Goal: Task Accomplishment & Management: Manage account settings

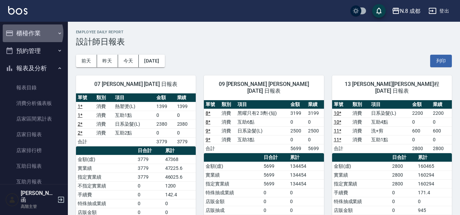
click at [32, 33] on button "櫃檯作業" at bounding box center [34, 33] width 62 height 18
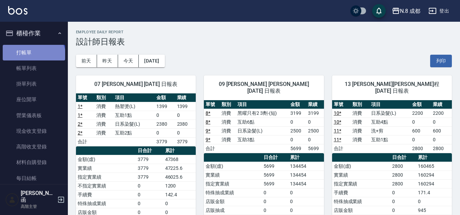
click at [33, 58] on link "打帳單" at bounding box center [34, 53] width 62 height 16
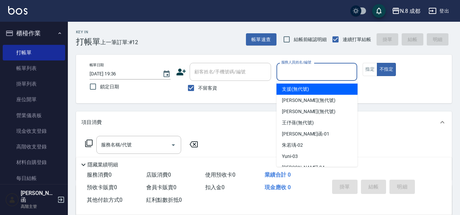
click at [300, 75] on input "服務人員姓名/編號" at bounding box center [317, 72] width 75 height 12
click at [367, 68] on button "指定" at bounding box center [370, 69] width 15 height 13
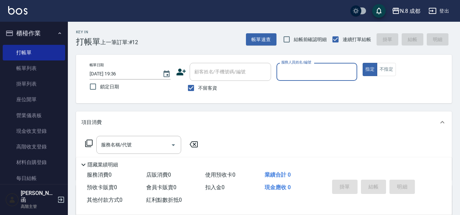
click at [308, 69] on input "服務人員姓名/編號" at bounding box center [317, 72] width 75 height 12
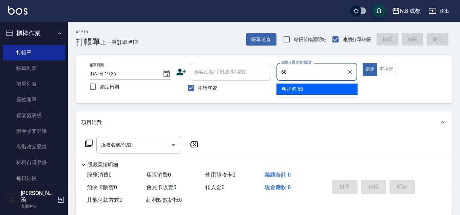
click at [292, 92] on span "明祥何 -68" at bounding box center [292, 89] width 21 height 7
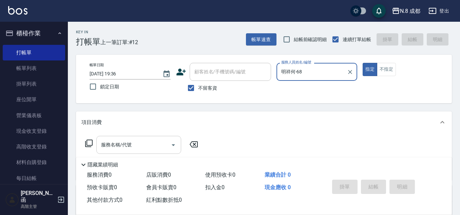
type input "明祥何-68"
click at [128, 144] on input "服務名稱/代號" at bounding box center [133, 145] width 69 height 12
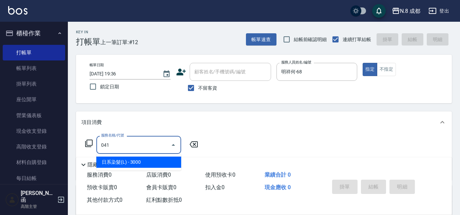
click at [128, 158] on span "日系染髮(L) - 3000" at bounding box center [138, 161] width 85 height 11
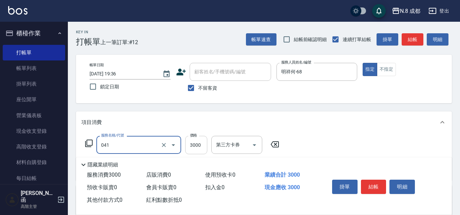
type input "日系染髮(L)(041)"
click at [196, 150] on input "3000" at bounding box center [196, 145] width 22 height 18
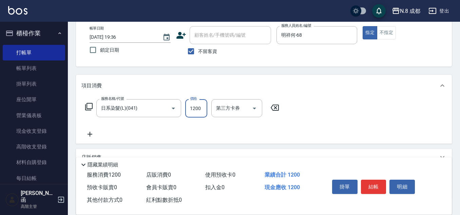
scroll to position [68, 0]
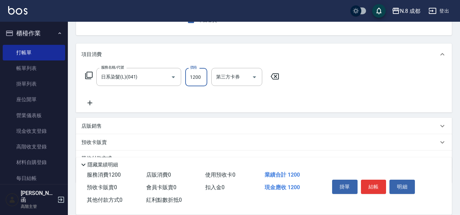
type input "1200"
click at [92, 103] on icon at bounding box center [90, 102] width 5 height 5
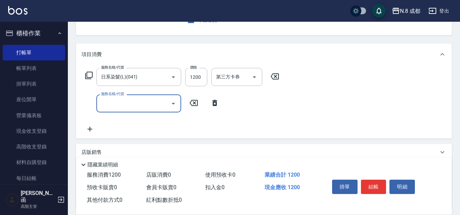
click at [103, 105] on input "服務名稱/代號" at bounding box center [133, 103] width 69 height 12
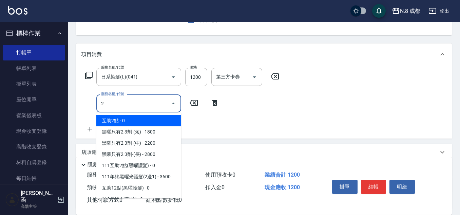
click at [130, 119] on span "互助2點 - 0" at bounding box center [138, 120] width 85 height 11
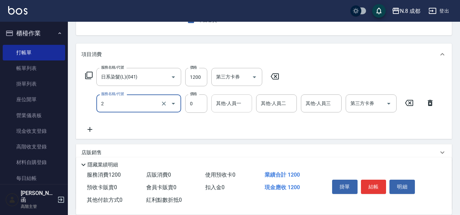
type input "互助2點(2)"
click at [223, 107] on input "其他-人員一" at bounding box center [231, 103] width 35 height 12
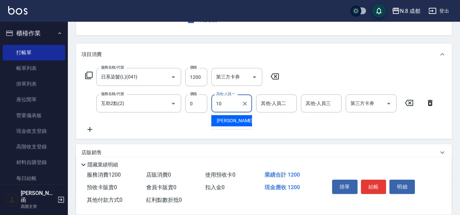
click at [235, 124] on span "[PERSON_NAME]-10" at bounding box center [238, 120] width 43 height 7
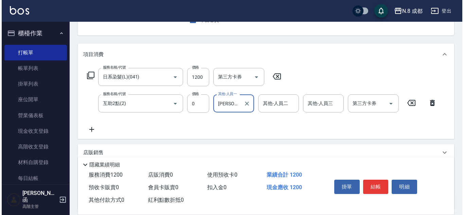
scroll to position [0, 0]
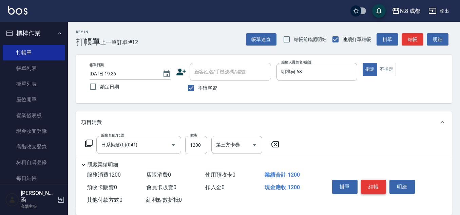
type input "[PERSON_NAME]-10"
click at [377, 183] on button "結帳" at bounding box center [373, 187] width 25 height 14
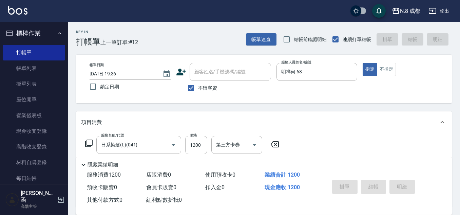
type input "[DATE] 19:38"
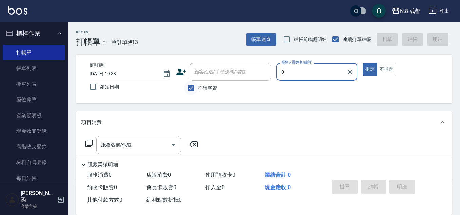
type input "0"
drag, startPoint x: 193, startPoint y: 87, endPoint x: 221, endPoint y: 74, distance: 30.4
click at [194, 87] on input "不留客資" at bounding box center [191, 88] width 14 height 14
checkbox input "false"
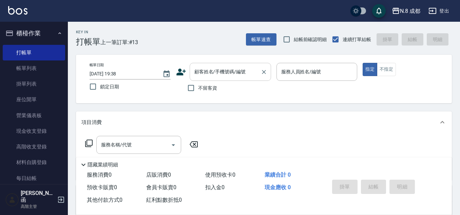
click at [222, 72] on input "顧客姓名/手機號碼/編號" at bounding box center [225, 72] width 65 height 12
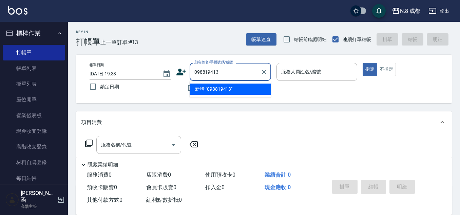
type input "0988194137"
drag, startPoint x: 248, startPoint y: 75, endPoint x: 145, endPoint y: 75, distance: 103.2
click at [145, 75] on div "帳單日期 [DATE] 19:38 鎖定日期 顧客姓名/手機號碼/編號 0988194137 顧客姓名/手機號碼/編號 不留客資 服務人員姓名/編號 服務人員…" at bounding box center [264, 79] width 360 height 32
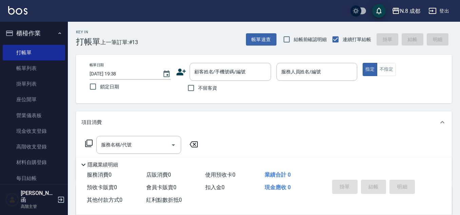
click at [179, 72] on icon at bounding box center [181, 72] width 10 height 10
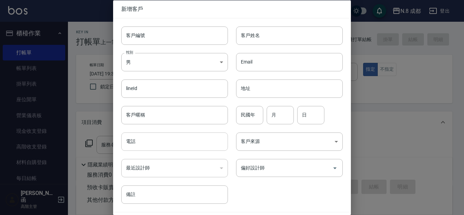
click at [152, 146] on input "電話" at bounding box center [174, 141] width 107 height 18
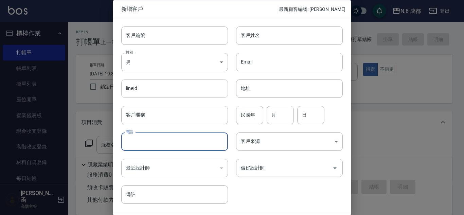
paste input "0988194137"
type input "0988194137"
click at [279, 37] on input "客戶姓名" at bounding box center [289, 35] width 107 height 18
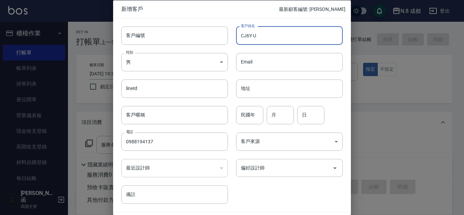
type input "CJ6Y U6"
drag, startPoint x: 282, startPoint y: 38, endPoint x: 226, endPoint y: 33, distance: 56.2
click at [226, 33] on div "客戶編號 客戶編號 客戶姓名 CJ6Y U6 客戶姓名 性別 男 [DEMOGRAPHIC_DATA] 性別 Email Email lineId lineI…" at bounding box center [227, 111] width 229 height 186
type input "[PERSON_NAME]"
click at [297, 170] on input "偏好設計師" at bounding box center [284, 168] width 90 height 12
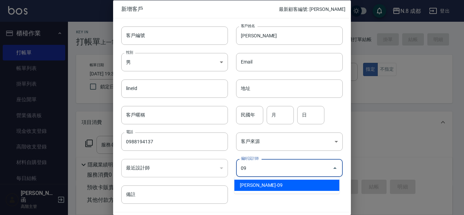
click at [284, 184] on li "[PERSON_NAME]-09" at bounding box center [286, 185] width 105 height 11
type input "黃建皓"
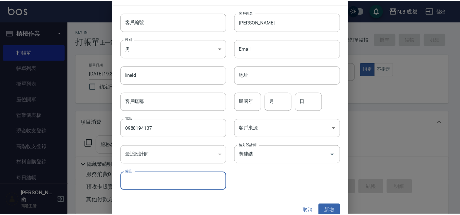
scroll to position [20, 0]
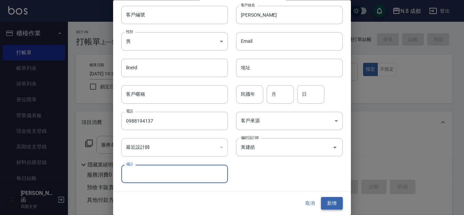
click at [326, 200] on button "新增" at bounding box center [332, 203] width 22 height 13
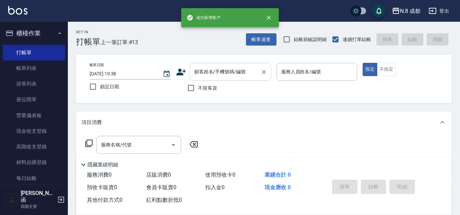
click at [225, 68] on div "顧客姓名/手機號碼/編號 顧客姓名/手機號碼/編號" at bounding box center [230, 72] width 81 height 18
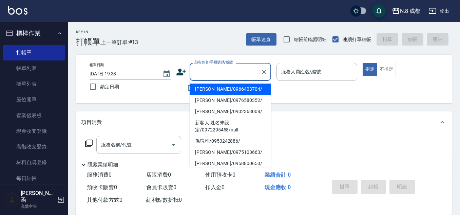
paste input "0988194137"
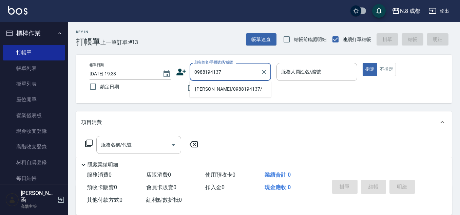
click at [228, 94] on li "[PERSON_NAME]/0988194137/" at bounding box center [230, 88] width 81 height 11
type input "[PERSON_NAME]/0988194137/"
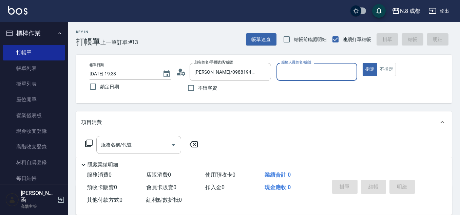
type input "[PERSON_NAME]-09"
click at [130, 144] on input "服務名稱/代號" at bounding box center [133, 145] width 69 height 12
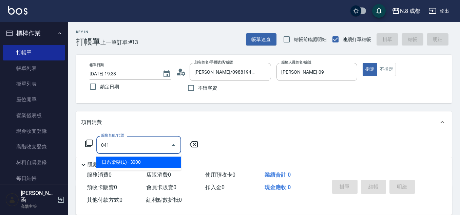
click at [138, 158] on span "日系染髮(L) - 3000" at bounding box center [138, 161] width 85 height 11
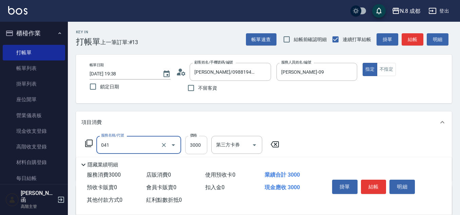
type input "日系染髮(L)(041)"
click at [198, 146] on input "3000" at bounding box center [196, 145] width 22 height 18
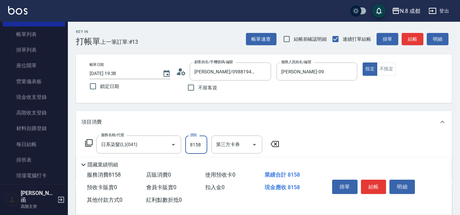
scroll to position [34, 0]
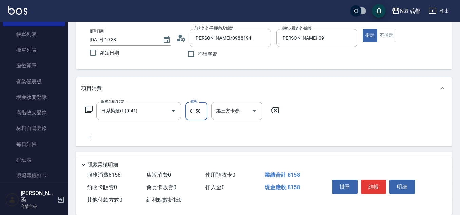
type input "8158"
click at [92, 133] on icon at bounding box center [89, 137] width 17 height 8
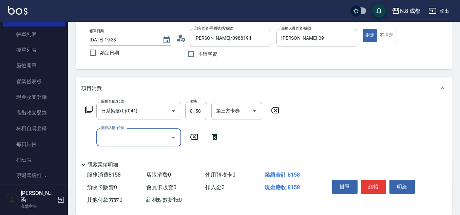
click at [118, 136] on input "服務名稱/代號" at bounding box center [133, 137] width 69 height 12
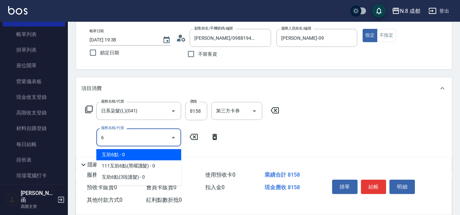
click at [129, 150] on span "互助6點 - 0" at bounding box center [138, 154] width 85 height 11
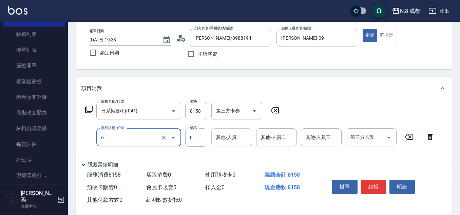
type input "互助6點(6)"
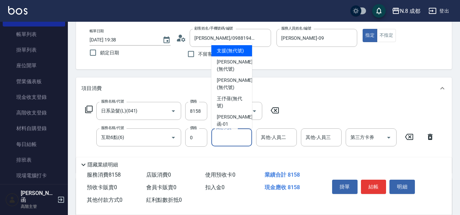
click at [224, 134] on input "其他-人員一" at bounding box center [231, 137] width 35 height 12
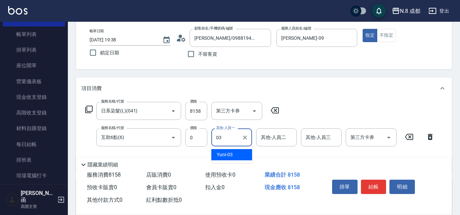
click at [229, 153] on span "Yuni -03" at bounding box center [225, 154] width 16 height 7
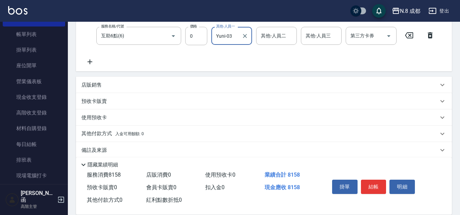
scroll to position [136, 0]
type input "Yuni-03"
click at [110, 132] on p "其他付款方式 入金可用餘額: 0" at bounding box center [112, 133] width 62 height 7
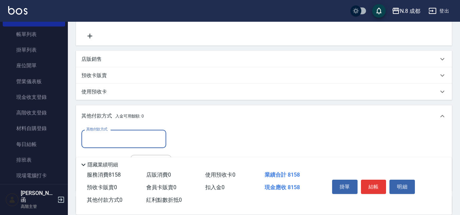
scroll to position [204, 0]
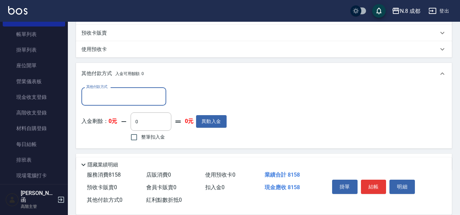
click at [101, 96] on input "其他付款方式" at bounding box center [123, 96] width 79 height 12
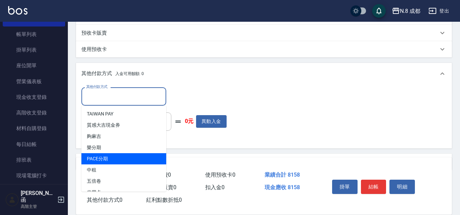
scroll to position [20, 0]
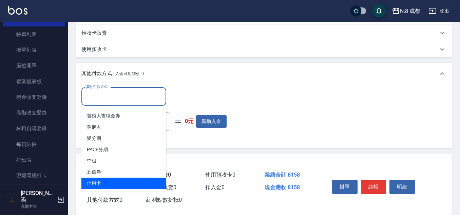
click at [117, 179] on span "信用卡" at bounding box center [123, 182] width 85 height 11
type input "信用卡"
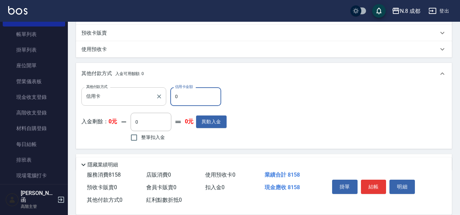
drag, startPoint x: 188, startPoint y: 96, endPoint x: 152, endPoint y: 93, distance: 35.8
click at [152, 93] on div "其他付款方式 信用卡 其他付款方式 信用卡金額 0 信用卡金額" at bounding box center [153, 96] width 145 height 18
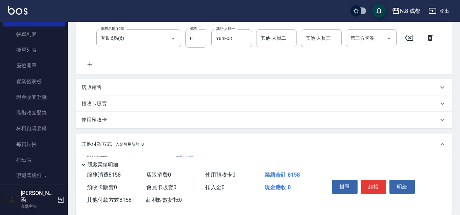
scroll to position [34, 0]
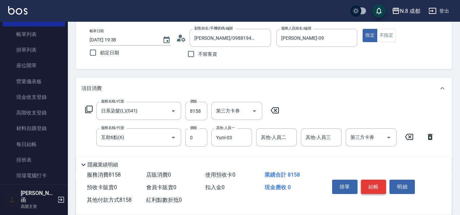
type input "8158"
click at [378, 183] on button "結帳" at bounding box center [373, 187] width 25 height 14
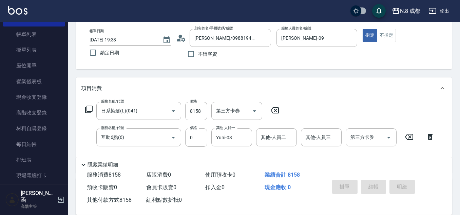
type input "[DATE] 19:44"
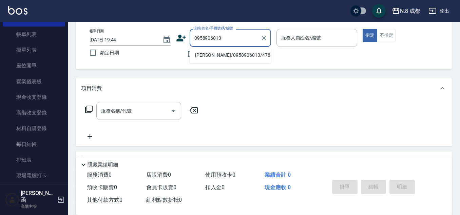
click at [214, 53] on li "[PERSON_NAME]/0958906013/478135" at bounding box center [230, 55] width 81 height 11
type input "[PERSON_NAME]/0958906013/478135"
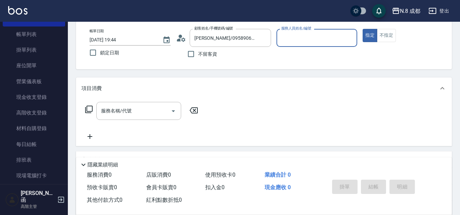
type input "[PERSON_NAME]程-13"
click at [127, 115] on input "服務名稱/代號" at bounding box center [133, 111] width 69 height 12
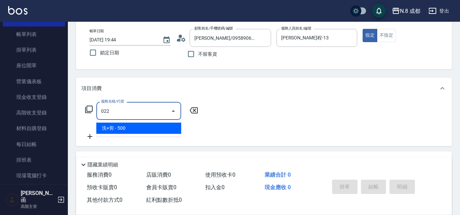
click at [140, 127] on span "洗+剪 - 500" at bounding box center [138, 127] width 85 height 11
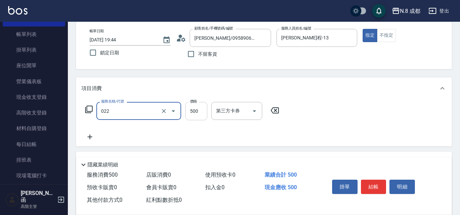
type input "洗+剪(022)"
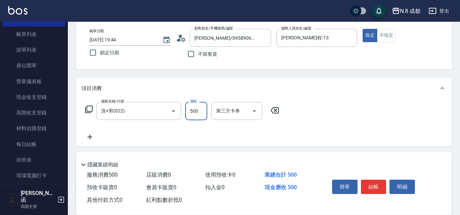
drag, startPoint x: 195, startPoint y: 112, endPoint x: 188, endPoint y: 111, distance: 7.1
click at [195, 111] on input "500" at bounding box center [196, 111] width 22 height 18
type input "1300"
click at [92, 137] on icon at bounding box center [90, 136] width 5 height 5
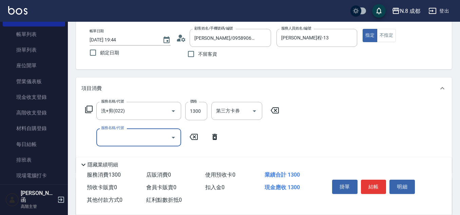
click at [109, 137] on input "服務名稱/代號" at bounding box center [133, 137] width 69 height 12
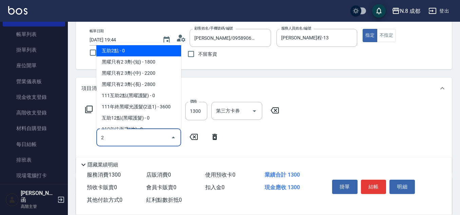
click at [129, 53] on span "互助2點 - 0" at bounding box center [138, 50] width 85 height 11
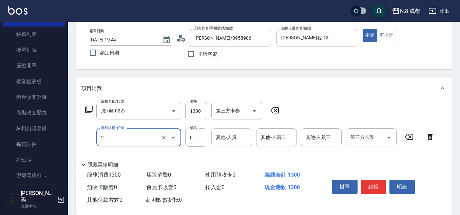
type input "互助2點(2)"
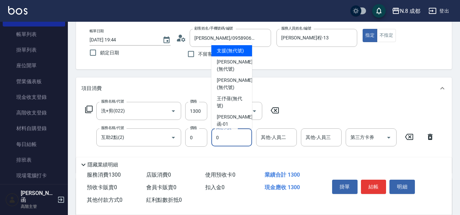
click at [223, 139] on input "0" at bounding box center [231, 137] width 35 height 12
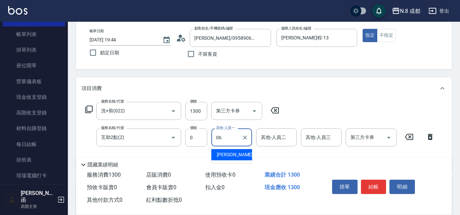
click at [227, 153] on span "[PERSON_NAME] -06" at bounding box center [238, 154] width 43 height 7
type input "[PERSON_NAME]-06"
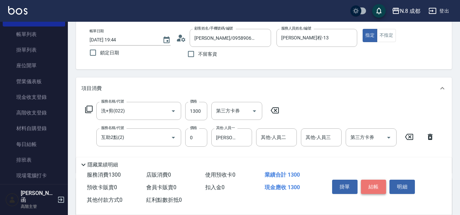
click at [377, 188] on button "結帳" at bounding box center [373, 187] width 25 height 14
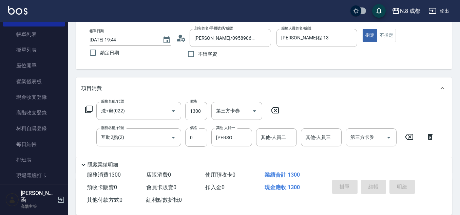
type input "[DATE] 19:52"
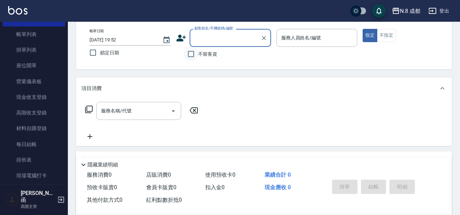
click at [192, 52] on input "不留客資" at bounding box center [191, 54] width 14 height 14
checkbox input "true"
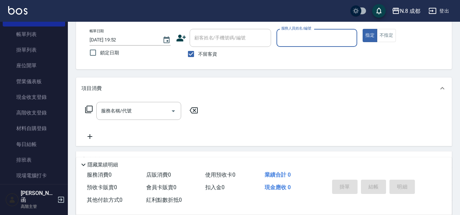
click at [293, 35] on input "服務人員姓名/編號" at bounding box center [317, 38] width 75 height 12
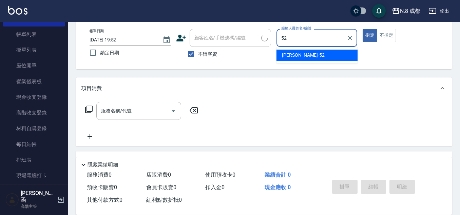
drag, startPoint x: 290, startPoint y: 54, endPoint x: 168, endPoint y: 82, distance: 126.1
click at [290, 54] on span "[PERSON_NAME]-52" at bounding box center [303, 55] width 43 height 7
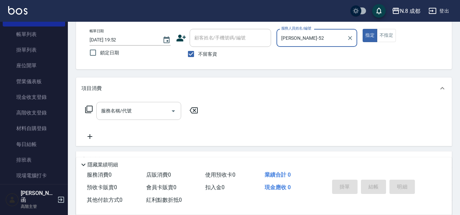
click at [127, 119] on div "服務名稱/代號" at bounding box center [138, 111] width 85 height 18
type input "[PERSON_NAME]-52"
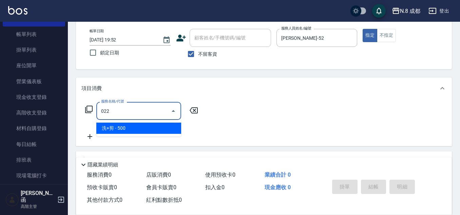
click at [122, 133] on span "洗+剪 - 500" at bounding box center [138, 127] width 85 height 11
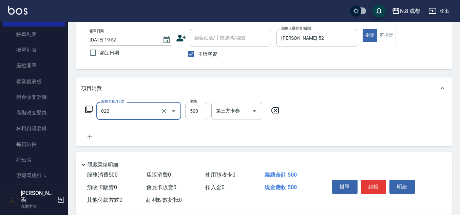
type input "洗+剪(022)"
click at [191, 113] on input "500" at bounding box center [196, 111] width 22 height 18
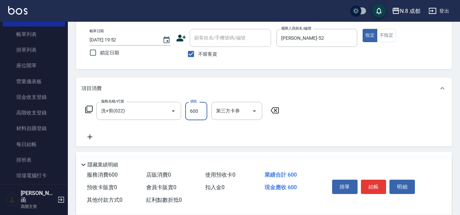
type input "600"
click at [91, 136] on icon at bounding box center [89, 137] width 17 height 8
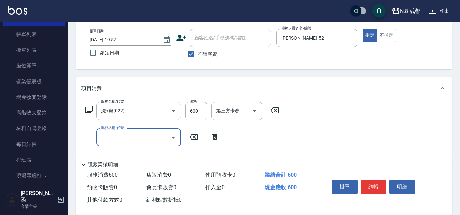
click at [114, 136] on input "服務名稱/代號" at bounding box center [133, 137] width 69 height 12
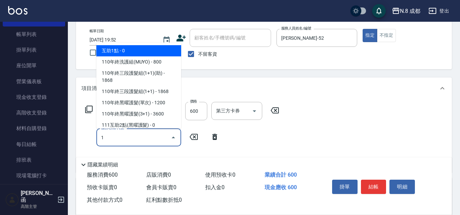
click at [148, 51] on span "互助1點 - 0" at bounding box center [138, 50] width 85 height 11
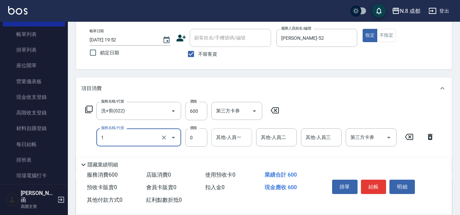
type input "互助1點(1)"
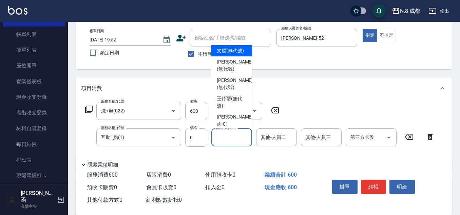
click at [231, 137] on input "其他-人員一" at bounding box center [231, 137] width 35 height 12
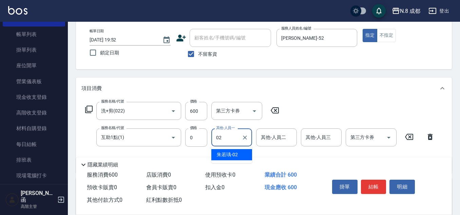
click at [236, 154] on span "[PERSON_NAME]-02" at bounding box center [227, 154] width 21 height 7
type input "[PERSON_NAME]-02"
click at [376, 186] on button "結帳" at bounding box center [373, 187] width 25 height 14
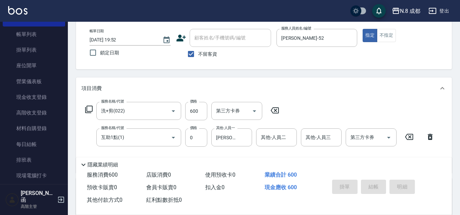
type input "[DATE] 19:53"
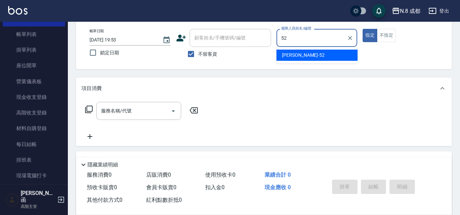
drag, startPoint x: 290, startPoint y: 60, endPoint x: 286, endPoint y: 60, distance: 3.7
click at [289, 60] on div "[PERSON_NAME]-52" at bounding box center [317, 55] width 81 height 11
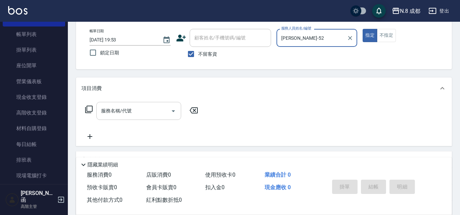
type input "[PERSON_NAME]-52"
click at [124, 114] on input "服務名稱/代號" at bounding box center [133, 111] width 69 height 12
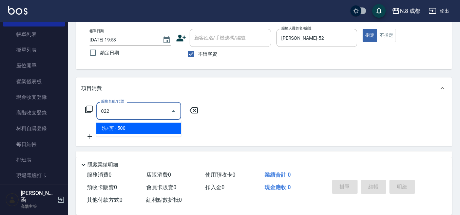
click at [126, 128] on span "洗+剪 - 500" at bounding box center [138, 127] width 85 height 11
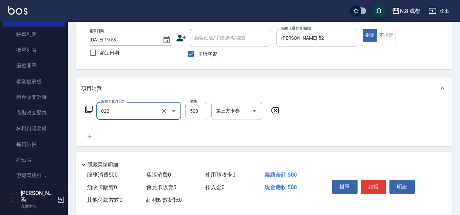
type input "洗+剪(022)"
click at [194, 115] on input "500" at bounding box center [196, 111] width 22 height 18
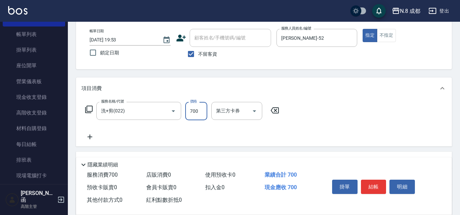
type input "700"
click at [91, 137] on icon at bounding box center [90, 136] width 5 height 5
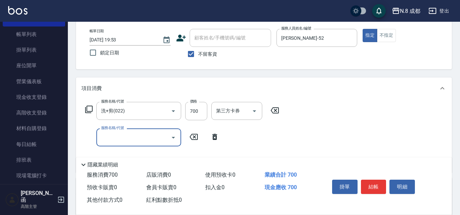
click at [135, 138] on input "服務名稱/代號" at bounding box center [133, 137] width 69 height 12
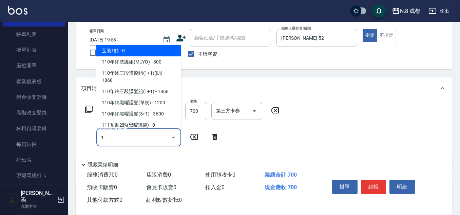
click at [139, 53] on span "互助1點 - 0" at bounding box center [138, 50] width 85 height 11
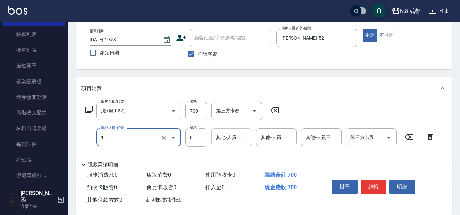
type input "互助1點(1)"
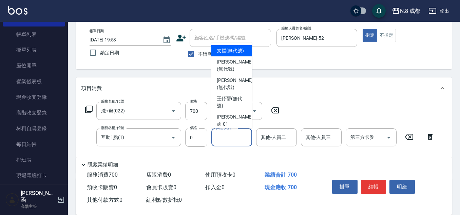
click at [238, 134] on input "其他-人員一" at bounding box center [231, 137] width 35 height 12
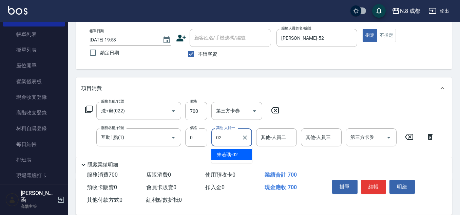
drag, startPoint x: 229, startPoint y: 154, endPoint x: 253, endPoint y: 155, distance: 23.4
click at [229, 154] on span "[PERSON_NAME]-02" at bounding box center [227, 154] width 21 height 7
type input "[PERSON_NAME]-02"
click at [376, 183] on button "結帳" at bounding box center [373, 187] width 25 height 14
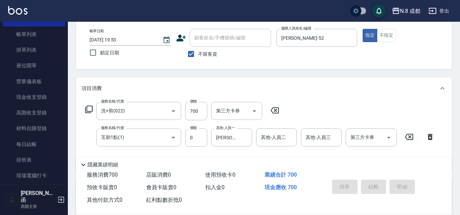
type input "[DATE] 19:54"
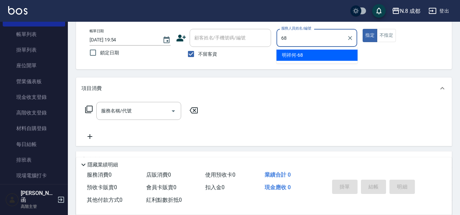
click at [292, 57] on span "明祥何 -68" at bounding box center [292, 55] width 21 height 7
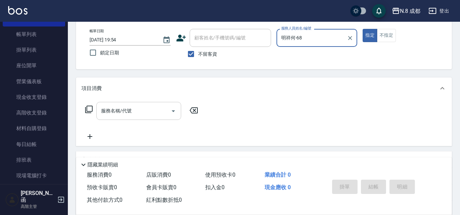
type input "明祥何-68"
click at [137, 115] on input "服務名稱/代號" at bounding box center [133, 111] width 69 height 12
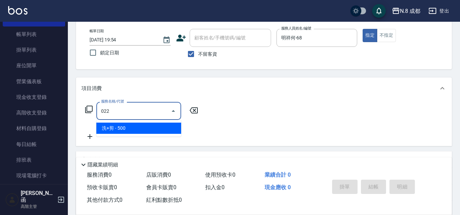
click at [120, 132] on span "洗+剪 - 500" at bounding box center [138, 127] width 85 height 11
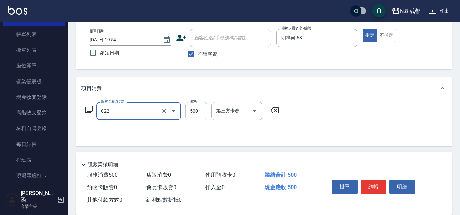
type input "洗+剪(022)"
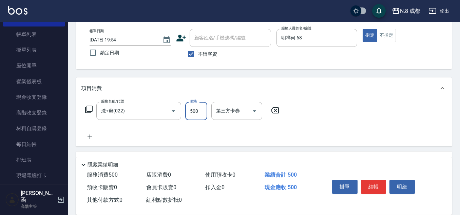
click at [191, 110] on input "500" at bounding box center [196, 111] width 22 height 18
type input "400"
click at [94, 136] on icon at bounding box center [89, 137] width 17 height 8
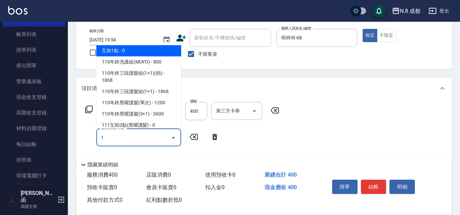
click at [116, 44] on ul "互助1點 - 0 110年終洗護組(MUYO) - 800 110年終三段護髮組(1+1)(助) - 1868 110年終三段護髮組(1+1) - 1868 …" at bounding box center [138, 85] width 85 height 86
click at [118, 52] on span "互助1點 - 0" at bounding box center [138, 50] width 85 height 11
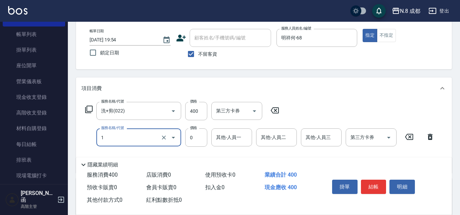
type input "互助1點(1)"
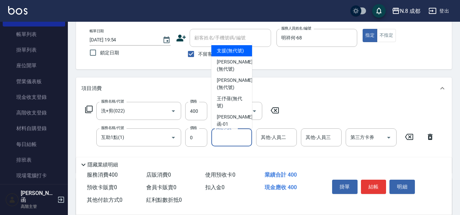
click at [228, 140] on input "其他-人員一" at bounding box center [231, 137] width 35 height 12
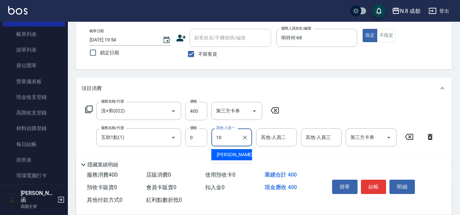
click at [230, 154] on span "[PERSON_NAME]-10" at bounding box center [238, 154] width 43 height 7
type input "[PERSON_NAME]-10"
click at [377, 182] on button "結帳" at bounding box center [373, 187] width 25 height 14
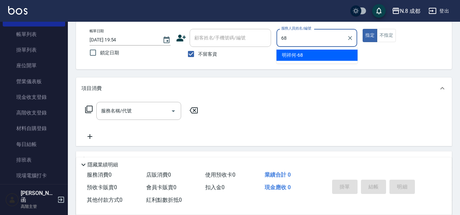
click at [292, 52] on span "明祥何 -68" at bounding box center [292, 55] width 21 height 7
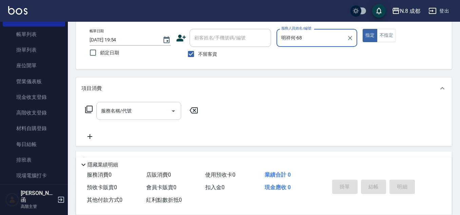
type input "明祥何-68"
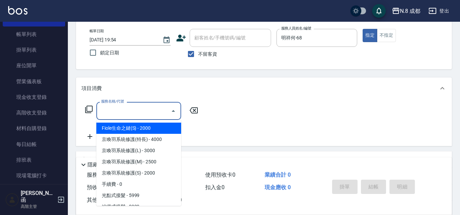
click at [133, 115] on input "服務名稱/代號" at bounding box center [133, 111] width 69 height 12
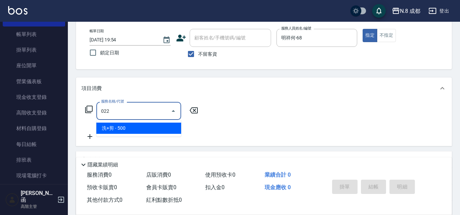
drag, startPoint x: 121, startPoint y: 128, endPoint x: 155, endPoint y: 124, distance: 33.9
click at [123, 128] on span "洗+剪 - 500" at bounding box center [138, 127] width 85 height 11
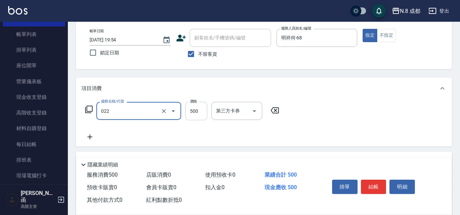
type input "洗+剪(022)"
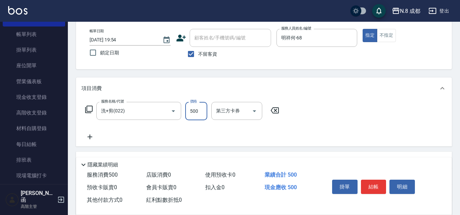
click at [198, 113] on input "500" at bounding box center [196, 111] width 22 height 18
type input "400"
click at [377, 184] on button "結帳" at bounding box center [373, 187] width 25 height 14
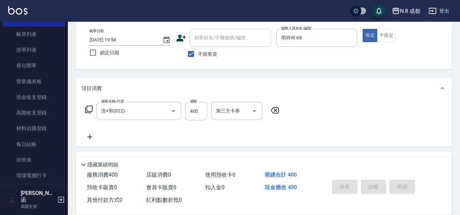
type input "[DATE] 19:55"
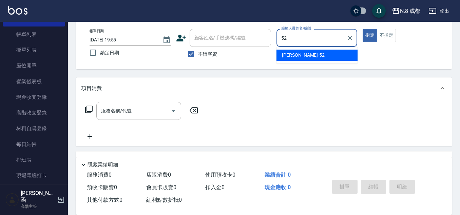
click at [311, 55] on div "[PERSON_NAME]-52" at bounding box center [317, 55] width 81 height 11
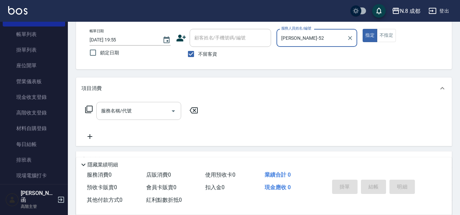
type input "[PERSON_NAME]-52"
click at [132, 107] on input "服務名稱/代號" at bounding box center [133, 111] width 69 height 12
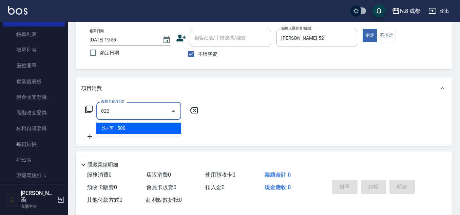
click at [123, 127] on span "洗+剪 - 500" at bounding box center [138, 127] width 85 height 11
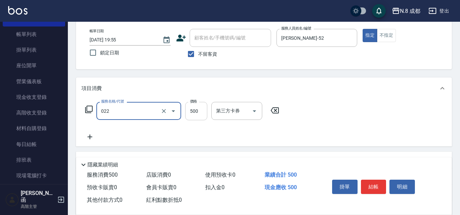
type input "洗+剪(022)"
click at [193, 111] on input "500" at bounding box center [196, 111] width 22 height 18
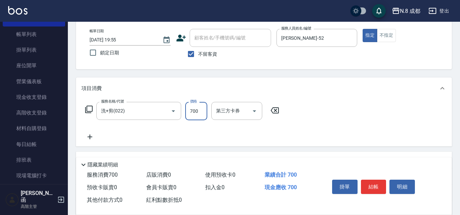
type input "700"
click at [95, 137] on icon at bounding box center [89, 137] width 17 height 8
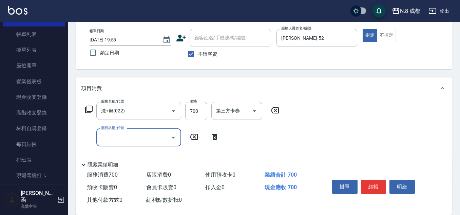
click at [112, 138] on input "服務名稱/代號" at bounding box center [133, 137] width 69 height 12
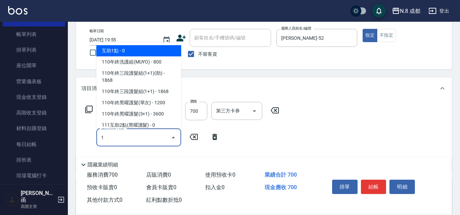
click at [135, 54] on span "互助1點 - 0" at bounding box center [138, 50] width 85 height 11
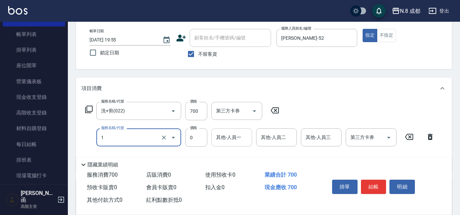
type input "互助1點(1)"
click at [225, 139] on input "其他-人員一" at bounding box center [231, 137] width 35 height 12
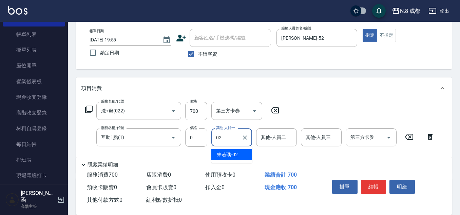
click at [235, 160] on div "[PERSON_NAME]-02" at bounding box center [231, 154] width 41 height 11
type input "[PERSON_NAME]-02"
click at [377, 182] on button "結帳" at bounding box center [373, 187] width 25 height 14
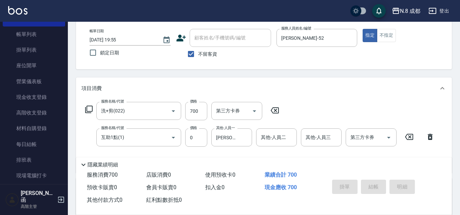
type input "[DATE] 20:34"
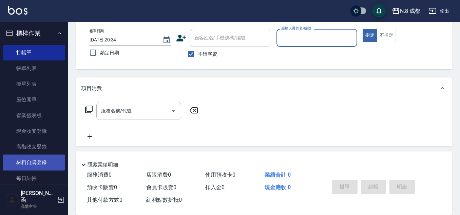
scroll to position [0, 0]
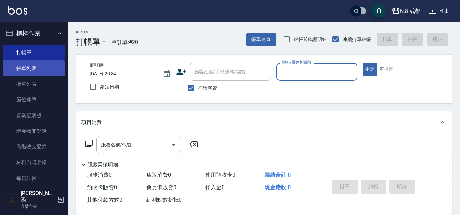
click at [38, 71] on link "帳單列表" at bounding box center [34, 68] width 62 height 16
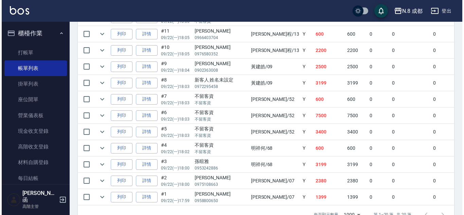
scroll to position [334, 0]
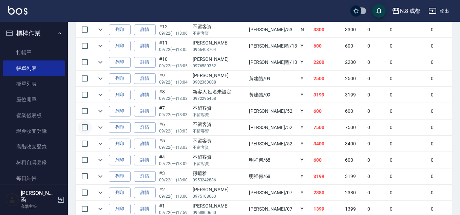
click at [86, 125] on input "checkbox" at bounding box center [85, 127] width 14 height 14
checkbox input "true"
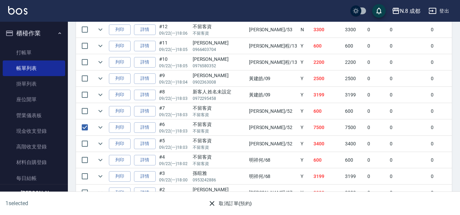
click at [222, 204] on button "取消訂單(預約)" at bounding box center [229, 203] width 49 height 13
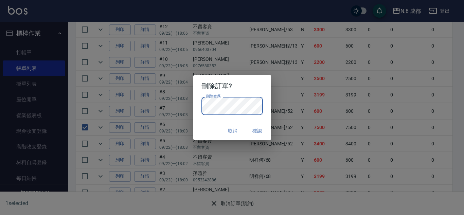
click at [256, 130] on button "確認" at bounding box center [257, 131] width 22 height 13
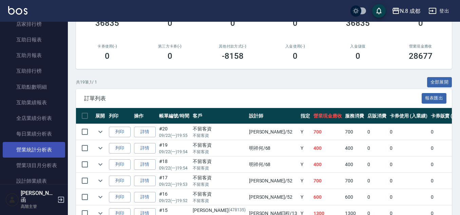
scroll to position [339, 0]
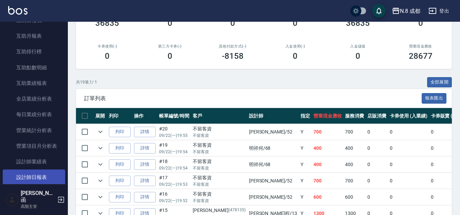
click at [29, 177] on link "設計師日報表" at bounding box center [34, 177] width 62 height 16
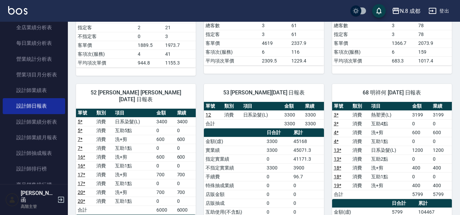
scroll to position [441, 0]
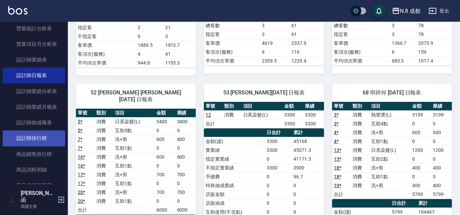
click at [38, 140] on link "設計師排行榜" at bounding box center [34, 138] width 62 height 16
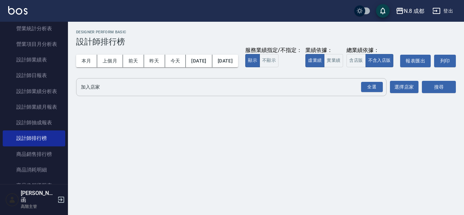
click at [101, 93] on input "加入店家" at bounding box center [226, 87] width 294 height 12
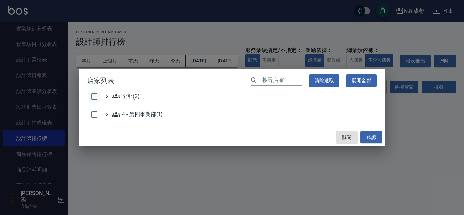
click at [94, 96] on input "checkbox" at bounding box center [94, 96] width 14 height 14
checkbox input "true"
click at [374, 136] on button "確認" at bounding box center [371, 137] width 22 height 13
checkbox input "false"
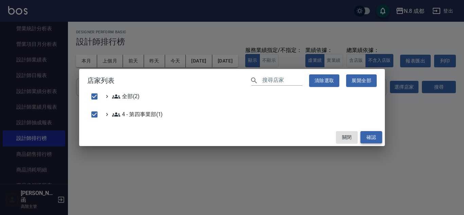
checkbox input "false"
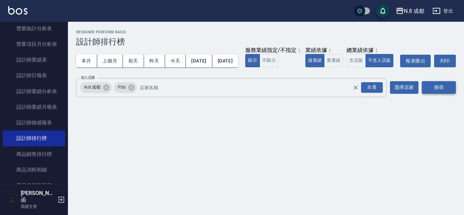
click at [429, 94] on button "搜尋" at bounding box center [438, 87] width 34 height 13
